Goal: Check status: Check status

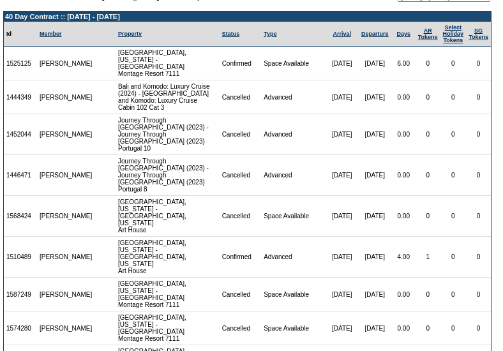
scroll to position [17, 0]
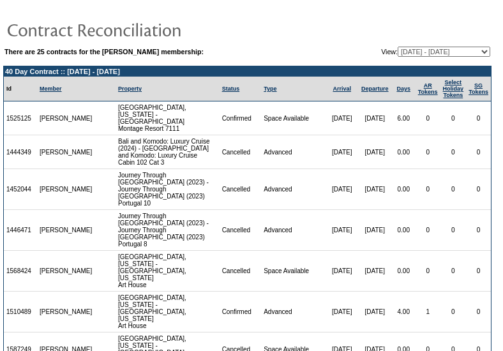
click at [436, 55] on select "04/11/05 - 08/31/05 09/01/05 - 03/31/06 04/01/06 - 03/31/07 04/01/07 - 03/31/08…" at bounding box center [443, 52] width 92 height 10
select select "106070"
click at [397, 47] on select "[DATE] - [DATE] [DATE] - [DATE] [DATE] - [DATE] [DATE] - [DATE] [DATE] - [DATE]…" at bounding box center [443, 52] width 92 height 10
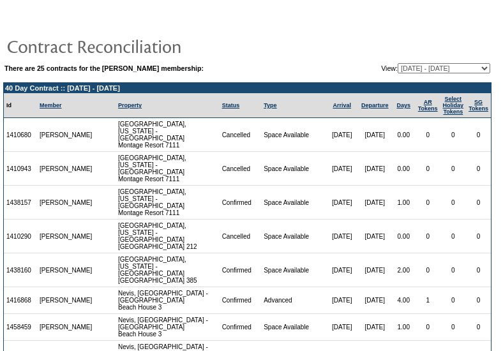
click at [406, 69] on select "04/11/05 - 08/31/05 09/01/05 - 03/31/06 04/01/06 - 03/31/07 04/01/07 - 03/31/08…" at bounding box center [443, 68] width 92 height 10
select select "100967"
click at [397, 63] on select "04/11/05 - 08/31/05 09/01/05 - 03/31/06 04/01/06 - 03/31/07 04/01/07 - 03/31/08…" at bounding box center [443, 68] width 92 height 10
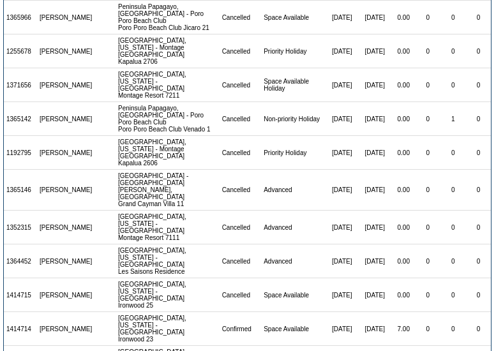
scroll to position [340, 0]
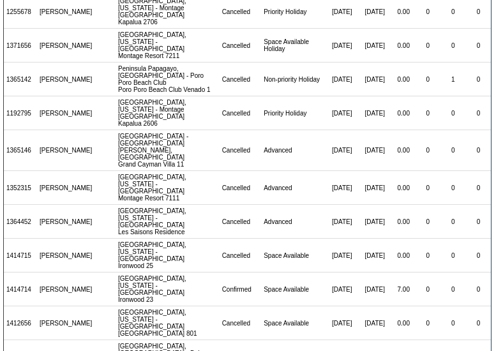
click at [25, 82] on td "1365142" at bounding box center [20, 80] width 33 height 34
copy td "1365142"
click at [22, 123] on td "1192795" at bounding box center [20, 113] width 33 height 34
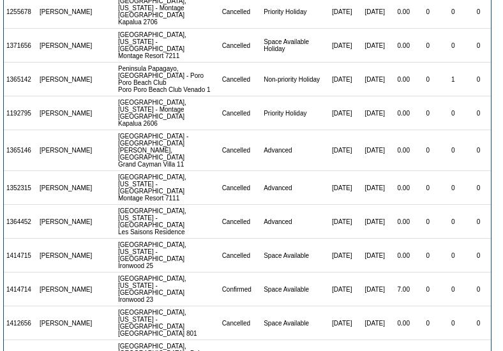
copy td "1192795"
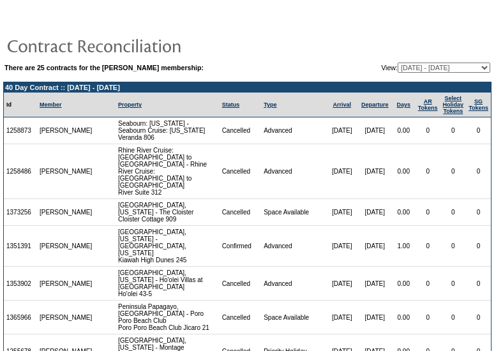
scroll to position [0, 0]
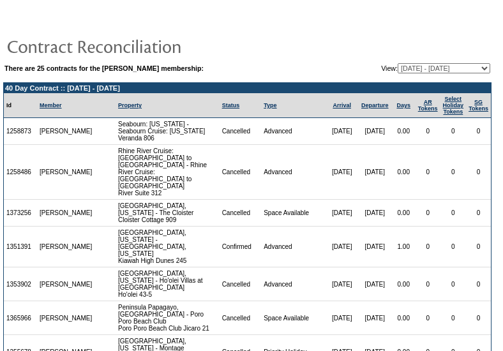
click at [435, 70] on select "04/11/05 - 08/31/05 09/01/05 - 03/31/06 04/01/06 - 03/31/07 04/01/07 - 03/31/08…" at bounding box center [443, 68] width 92 height 10
select select "86595"
click at [397, 63] on select "04/11/05 - 08/31/05 09/01/05 - 03/31/06 04/01/06 - 03/31/07 04/01/07 - 03/31/08…" at bounding box center [443, 68] width 92 height 10
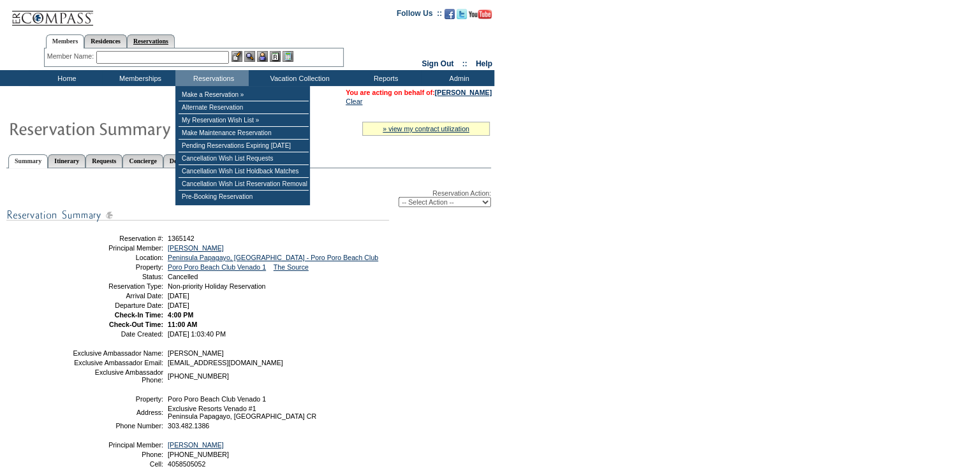
click at [165, 42] on link "Reservations" at bounding box center [151, 40] width 48 height 13
click at [140, 54] on input "text" at bounding box center [121, 57] width 56 height 13
paste input "1183449"
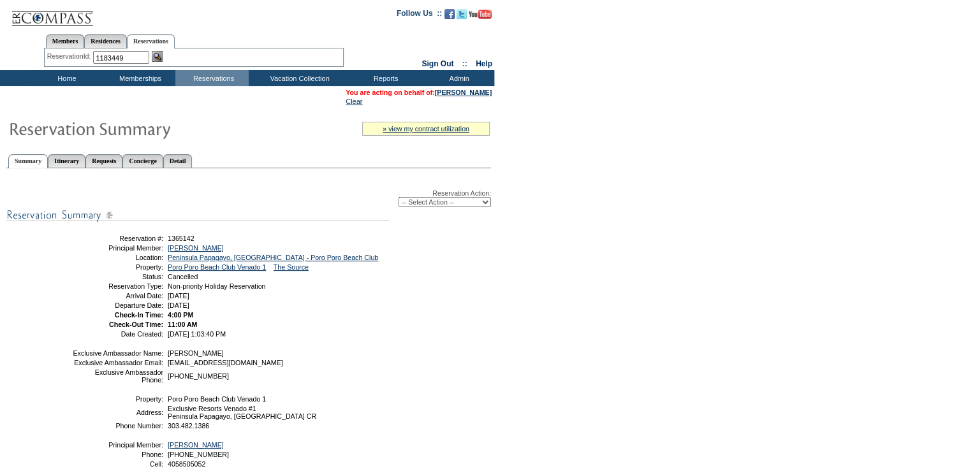
type input "1183449"
click input "Yes, Confirm" at bounding box center [0, 0] width 0 height 0
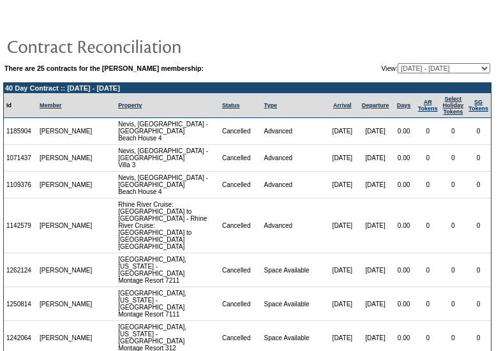
click at [401, 69] on select "[DATE] - [DATE] [DATE] - [DATE] [DATE] - [DATE] [DATE] - [DATE] [DATE] - [DATE]…" at bounding box center [443, 68] width 92 height 10
select select "81386"
click at [397, 63] on select "[DATE] - [DATE] [DATE] - [DATE] [DATE] - [DATE] [DATE] - [DATE] [DATE] - [DATE]…" at bounding box center [443, 68] width 92 height 10
